Goal: Download file/media

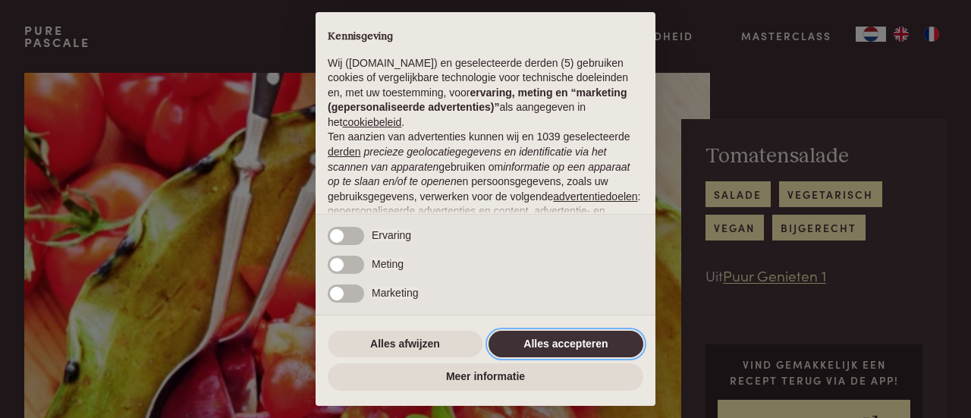
click at [563, 343] on button "Alles accepteren" at bounding box center [565, 344] width 155 height 27
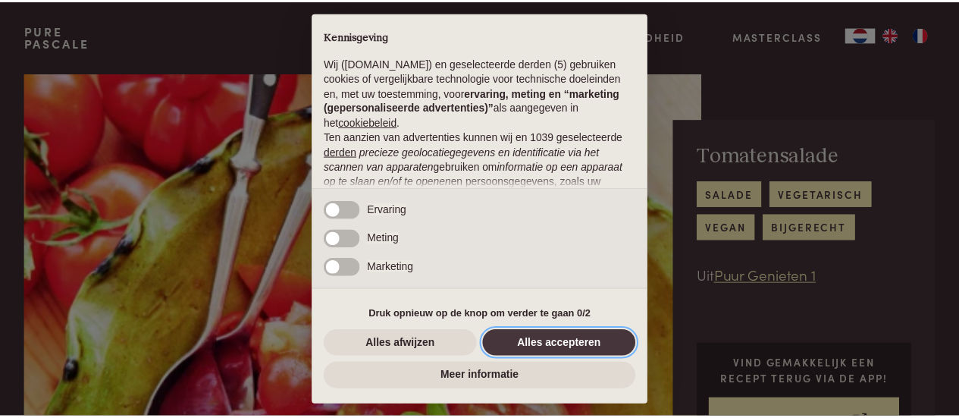
scroll to position [191, 0]
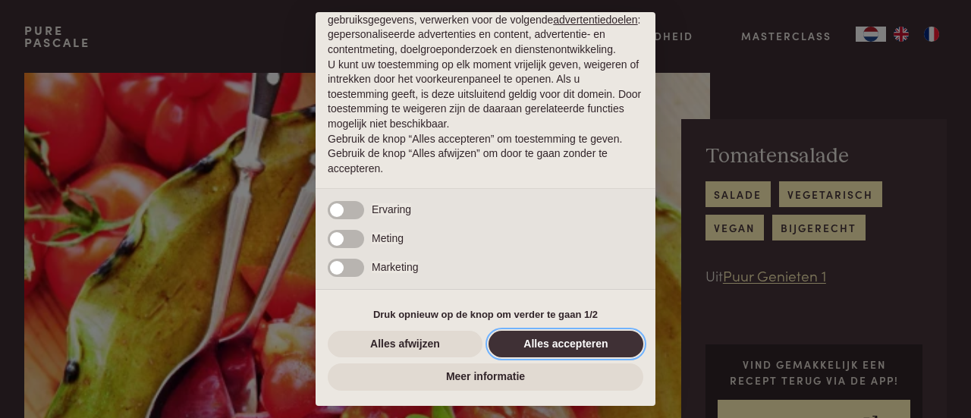
click at [552, 339] on button "Alles accepteren" at bounding box center [565, 344] width 155 height 27
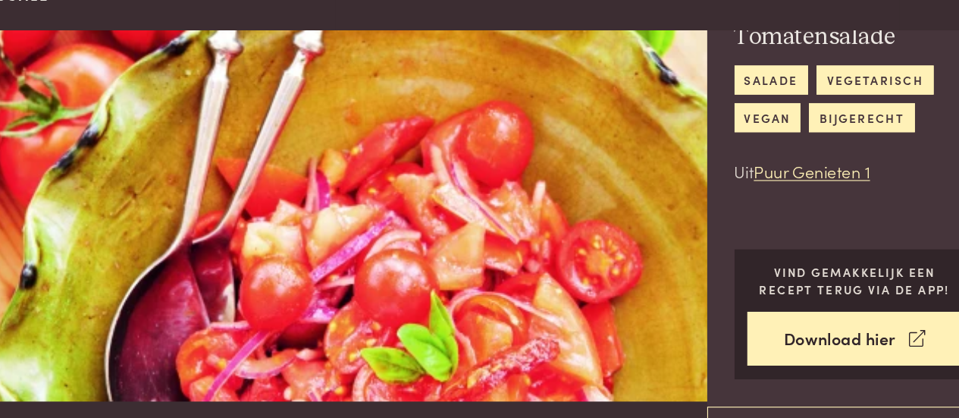
scroll to position [165, 0]
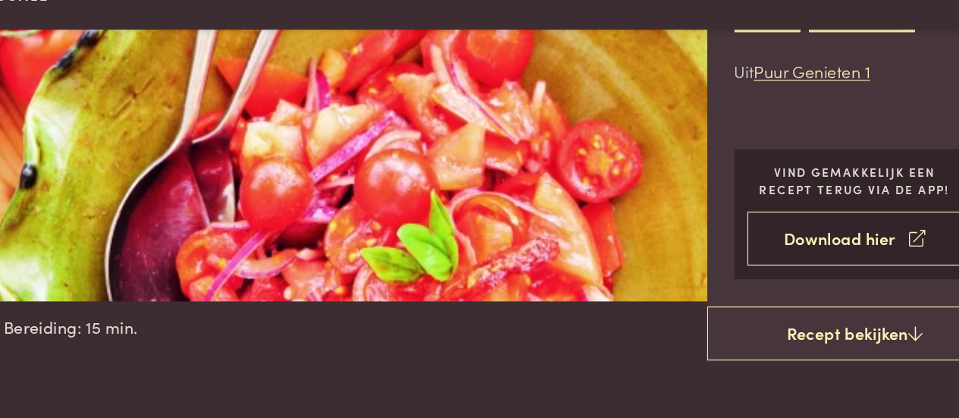
click at [793, 266] on link "Download hier" at bounding box center [804, 258] width 190 height 48
